Goal: Information Seeking & Learning: Learn about a topic

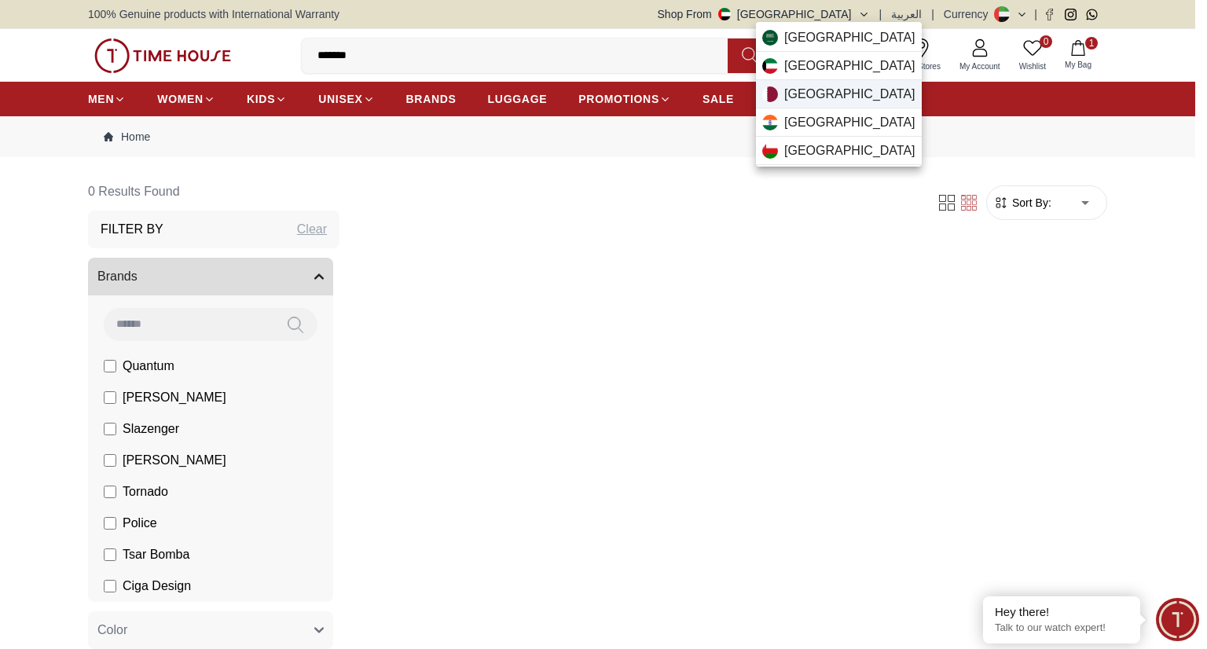
click at [809, 88] on span "Qatar" at bounding box center [849, 94] width 131 height 19
